Goal: Information Seeking & Learning: Compare options

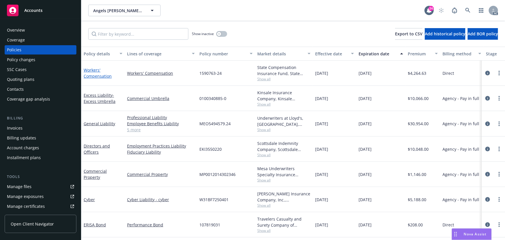
click at [90, 70] on link "Workers' Compensation" at bounding box center [98, 73] width 28 height 12
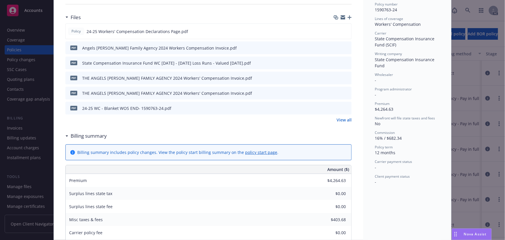
scroll to position [131, 0]
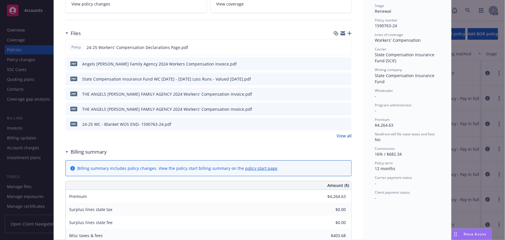
click at [454, 235] on icon "Drag to move" at bounding box center [455, 234] width 3 height 5
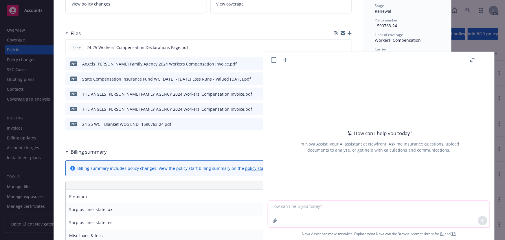
click at [276, 223] on button "button" at bounding box center [274, 220] width 9 height 9
click at [297, 209] on textarea at bounding box center [379, 214] width 222 height 27
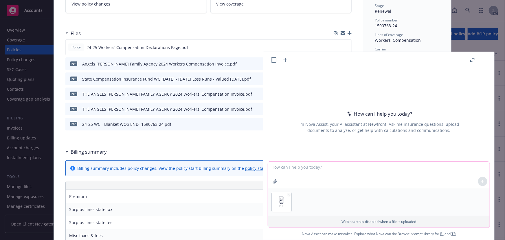
click at [280, 170] on textarea at bounding box center [379, 174] width 222 height 27
type textarea "find premium, writing company, bind subjectivities, payment plan"
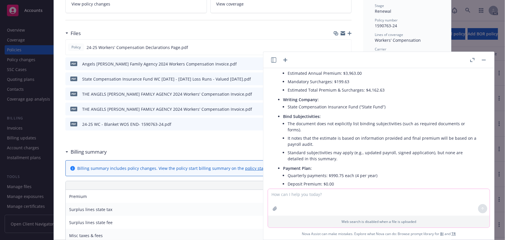
scroll to position [122, 0]
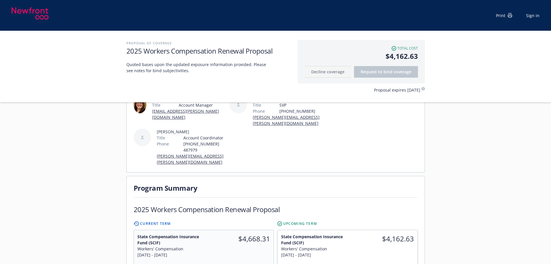
scroll to position [145, 0]
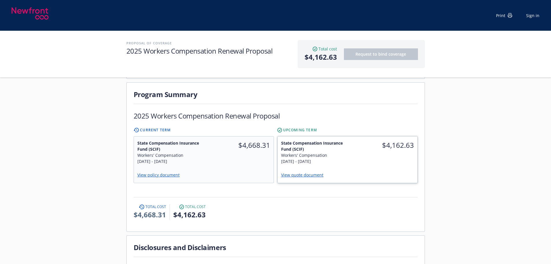
click at [309, 172] on link "View quote document" at bounding box center [304, 174] width 47 height 5
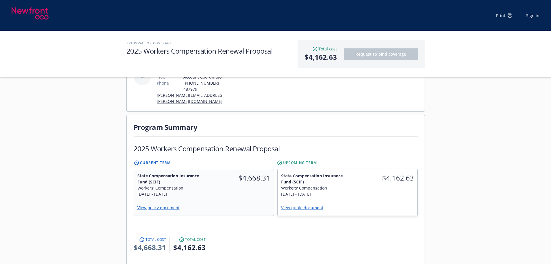
scroll to position [116, 0]
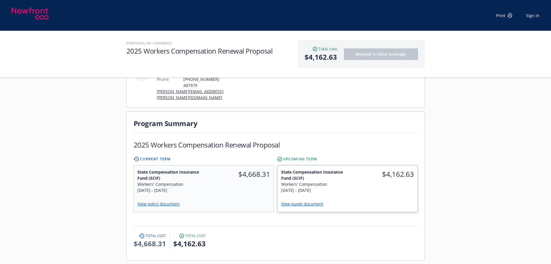
click at [364, 170] on div "$4,162.63" at bounding box center [383, 180] width 70 height 31
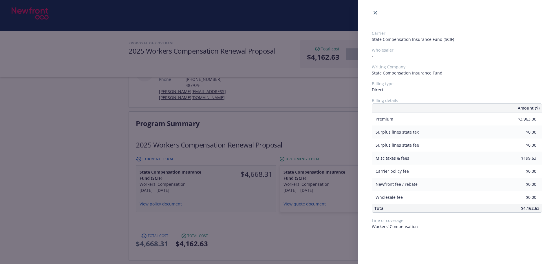
click at [279, 168] on div "Carrier State Compensation Insurance Fund (SCIF) Wholesaler - Writing Company S…" at bounding box center [278, 132] width 556 height 264
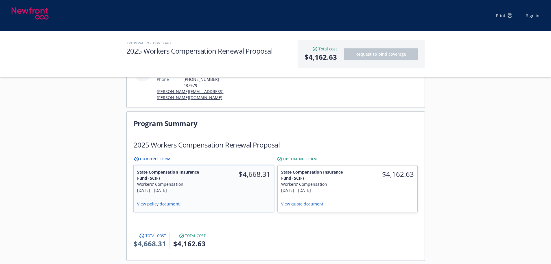
click at [259, 167] on div "$4,668.31" at bounding box center [239, 181] width 70 height 32
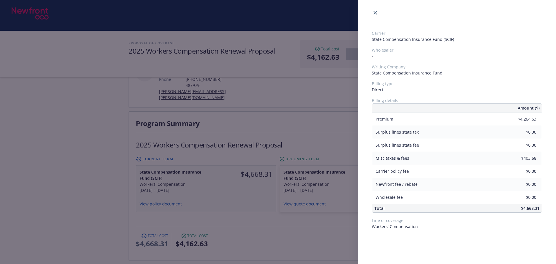
click at [322, 169] on div "Carrier State Compensation Insurance Fund (SCIF) Wholesaler - Writing Company S…" at bounding box center [278, 132] width 556 height 264
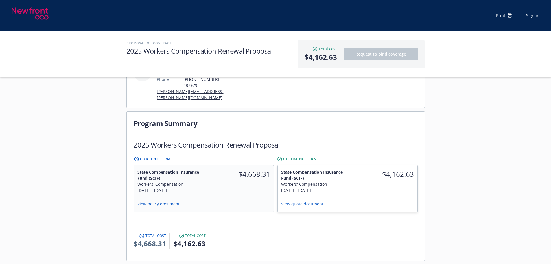
click at [322, 187] on div "10/1/2025 - 10/1/2026" at bounding box center [312, 190] width 63 height 6
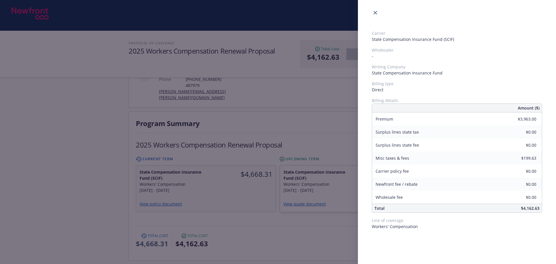
click at [271, 209] on div "Carrier State Compensation Insurance Fund (SCIF) Wholesaler - Writing Company S…" at bounding box center [278, 132] width 556 height 264
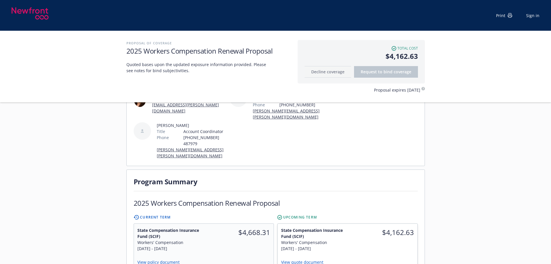
scroll to position [145, 0]
